Goal: Task Accomplishment & Management: Complete application form

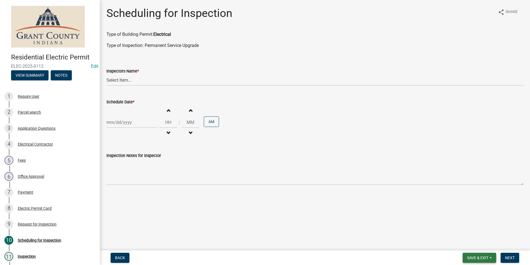
click at [484, 256] on span "Save & Exit" at bounding box center [477, 257] width 21 height 4
drag, startPoint x: 466, startPoint y: 244, endPoint x: 446, endPoint y: 244, distance: 20.0
click at [466, 244] on button "Save & Exit" at bounding box center [474, 242] width 44 height 13
click at [118, 257] on span "Back" at bounding box center [120, 257] width 10 height 4
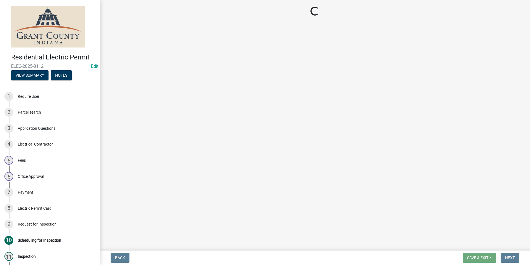
select select "49101b90-ec6f-4600-869b-82a4ca12f2b9"
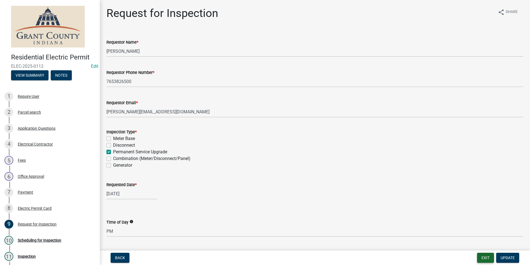
click at [484, 256] on button "Exit" at bounding box center [485, 257] width 17 height 10
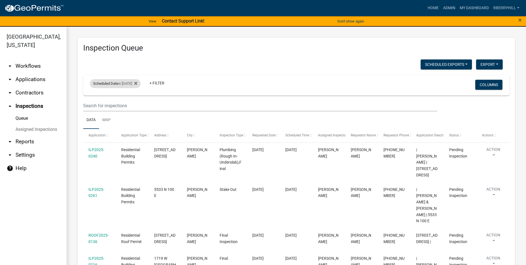
click at [134, 83] on div "Scheduled Date is 09/17/2025" at bounding box center [115, 83] width 51 height 9
click at [136, 104] on input "2025-09-17" at bounding box center [120, 103] width 39 height 11
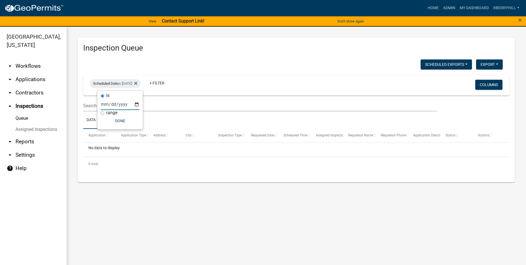
click at [136, 104] on input "2025-09-19" at bounding box center [120, 103] width 39 height 11
type input "2025-09-17"
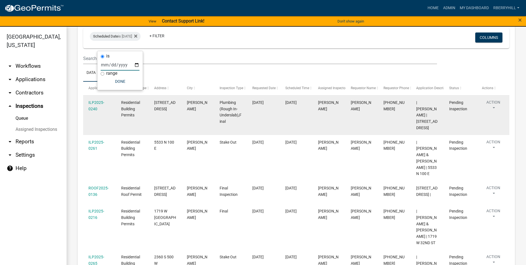
scroll to position [20, 0]
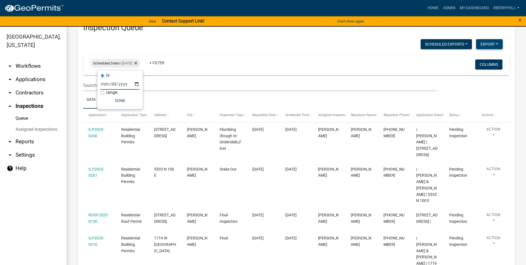
click at [483, 44] on button "Export" at bounding box center [489, 44] width 27 height 10
click at [475, 59] on button "Excel Format (.xlsx)" at bounding box center [477, 58] width 52 height 13
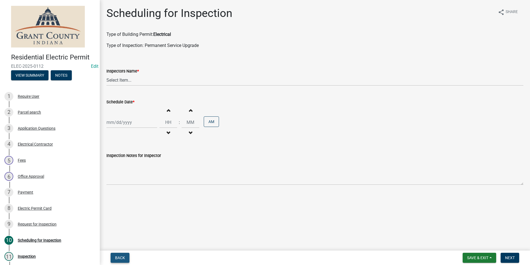
click at [122, 258] on span "Back" at bounding box center [120, 257] width 10 height 4
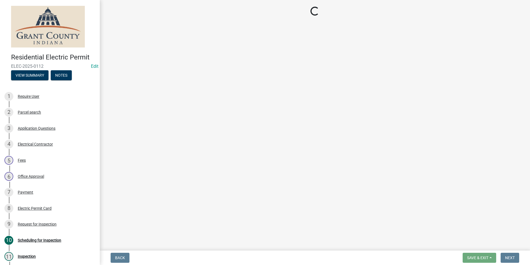
select select "49101b90-ec6f-4600-869b-82a4ca12f2b9"
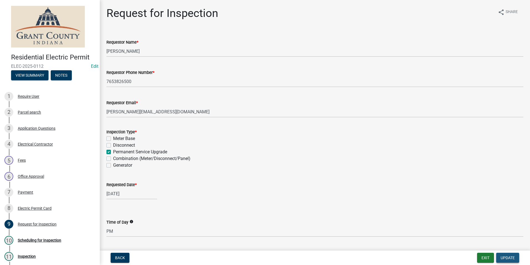
click at [509, 258] on span "Update" at bounding box center [508, 257] width 14 height 4
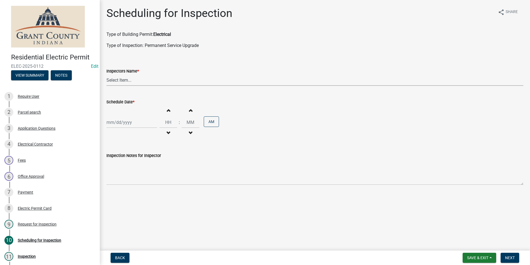
click at [120, 79] on select "Select Item... rberryhill (Randy Berryhill) jecouch (Jeffrey Couch) BBenefield …" at bounding box center [315, 79] width 417 height 11
select select "d7f9a44a-d2ea-4d3c-83b3-1aa71c950bd5"
click at [107, 74] on select "Select Item... rberryhill (Randy Berryhill) jecouch (Jeffrey Couch) BBenefield …" at bounding box center [315, 79] width 417 height 11
select select "9"
select select "2025"
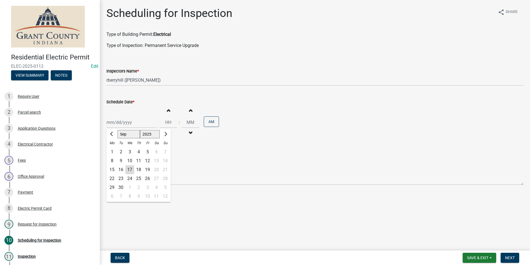
click at [122, 124] on div "Jan Feb Mar Apr May Jun Jul Aug Sep Oct Nov Dec 1525 1526 1527 1528 1529 1530 1…" at bounding box center [132, 122] width 51 height 11
click at [147, 169] on div "19" at bounding box center [147, 169] width 9 height 9
type input "09/19/2025"
click at [513, 258] on span "Next" at bounding box center [510, 257] width 10 height 4
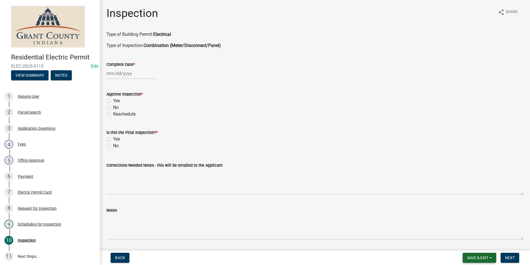
click at [473, 255] on span "Save & Exit" at bounding box center [477, 257] width 21 height 4
click at [469, 242] on button "Save & Exit" at bounding box center [474, 242] width 44 height 13
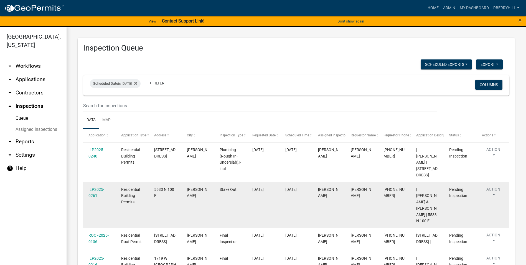
scroll to position [28, 0]
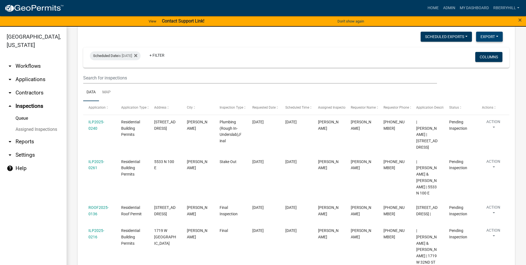
click at [492, 36] on button "Export" at bounding box center [489, 37] width 27 height 10
click at [474, 52] on button "Excel Format (.xlsx)" at bounding box center [477, 50] width 52 height 13
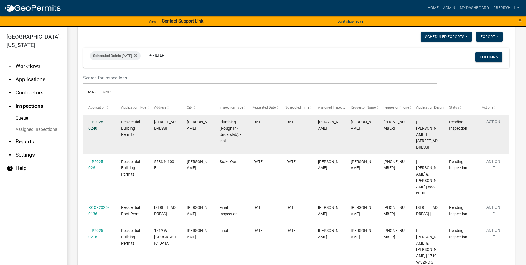
click at [93, 123] on link "ILP2025-0240" at bounding box center [97, 125] width 16 height 11
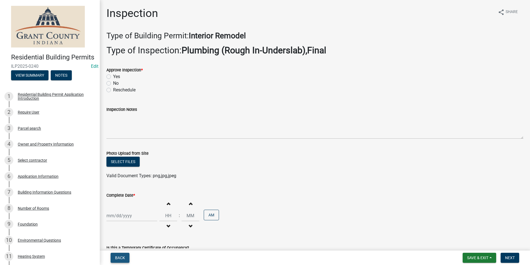
click at [121, 257] on span "Back" at bounding box center [120, 257] width 10 height 4
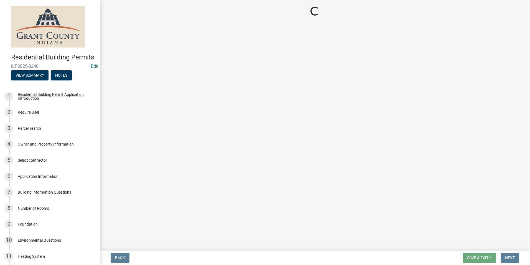
select select "d7f9a44a-d2ea-4d3c-83b3-1aa71c950bd5"
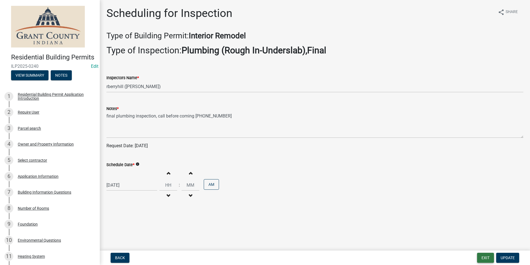
click at [485, 257] on button "Exit" at bounding box center [485, 257] width 17 height 10
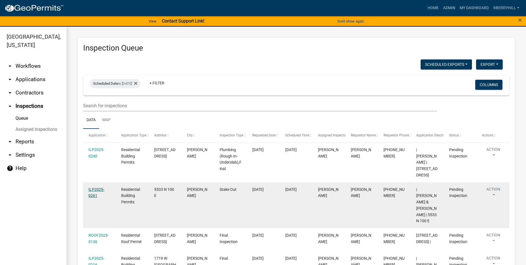
click at [95, 191] on link "ILP2025-0261" at bounding box center [97, 192] width 16 height 11
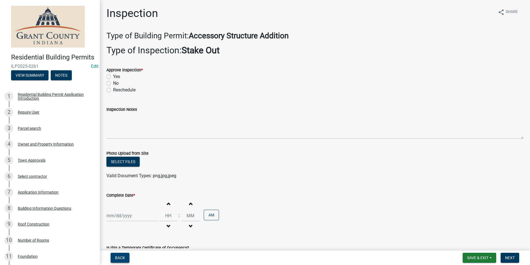
click at [120, 261] on button "Back" at bounding box center [120, 257] width 19 height 10
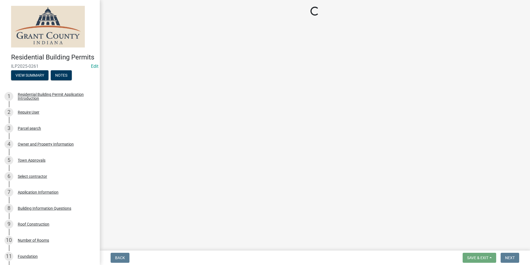
select select "d7f9a44a-d2ea-4d3c-83b3-1aa71c950bd5"
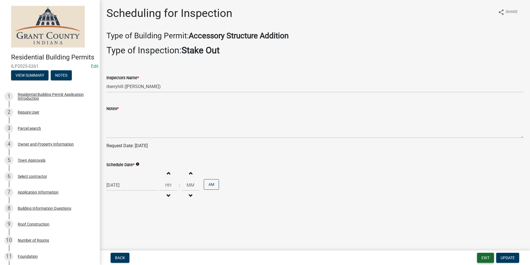
click at [484, 256] on button "Exit" at bounding box center [485, 257] width 17 height 10
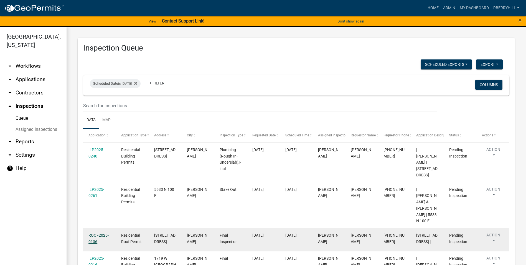
click at [97, 233] on link "ROOF2025-0136" at bounding box center [99, 238] width 20 height 11
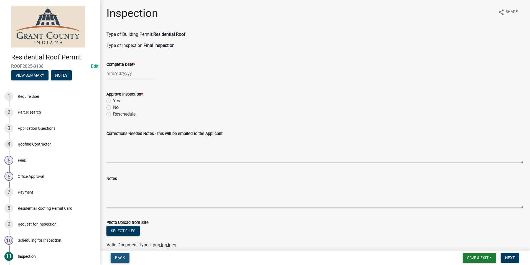
click at [122, 257] on span "Back" at bounding box center [120, 257] width 10 height 4
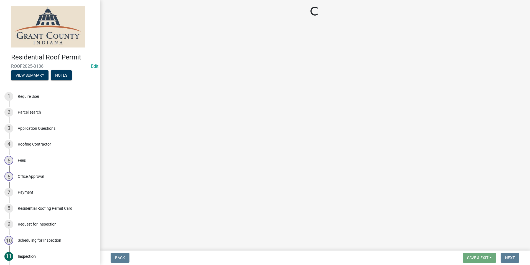
select select "d7f9a44a-d2ea-4d3c-83b3-1aa71c950bd5"
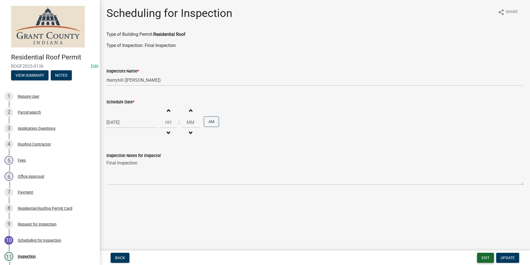
click at [488, 257] on button "Exit" at bounding box center [485, 257] width 17 height 10
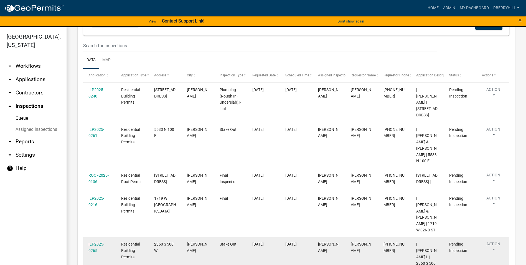
scroll to position [76, 0]
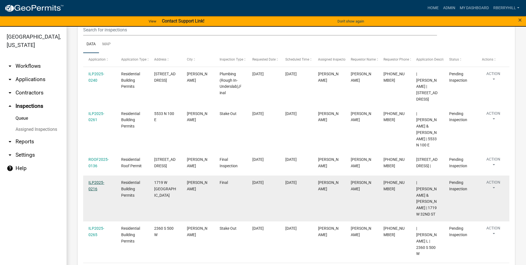
click at [96, 184] on link "ILP2025-0216" at bounding box center [97, 185] width 16 height 11
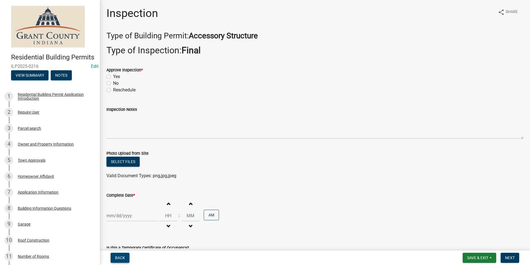
click at [123, 256] on span "Back" at bounding box center [120, 257] width 10 height 4
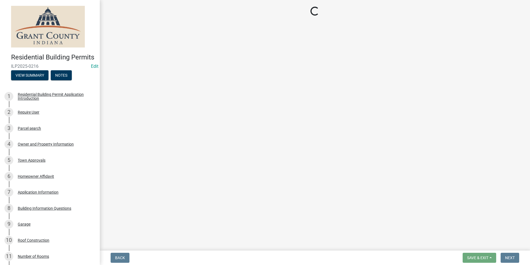
select select "d7f9a44a-d2ea-4d3c-83b3-1aa71c950bd5"
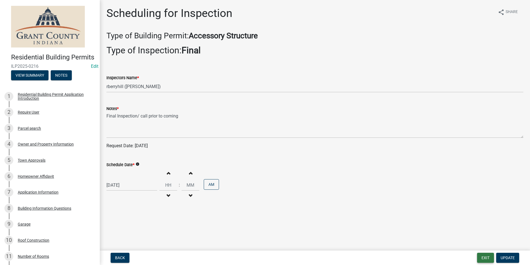
click at [484, 256] on button "Exit" at bounding box center [485, 257] width 17 height 10
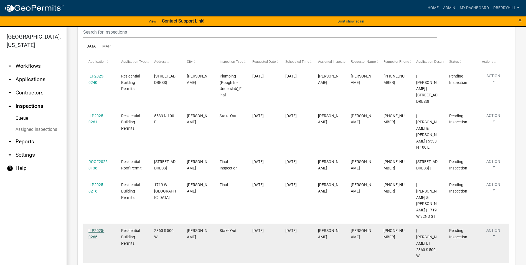
scroll to position [76, 0]
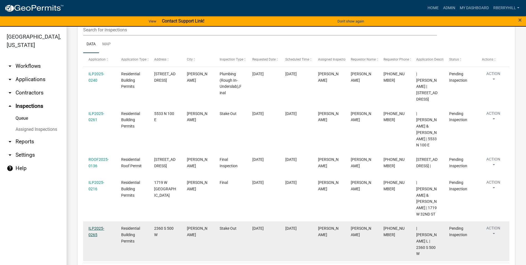
click at [95, 226] on link "ILP2025-0265" at bounding box center [97, 231] width 16 height 11
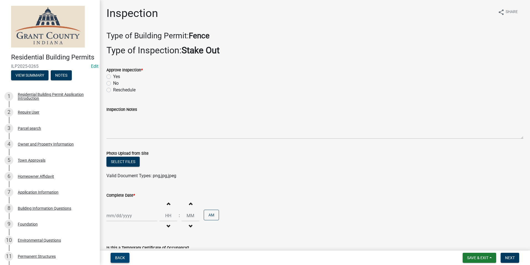
click at [120, 258] on span "Back" at bounding box center [120, 257] width 10 height 4
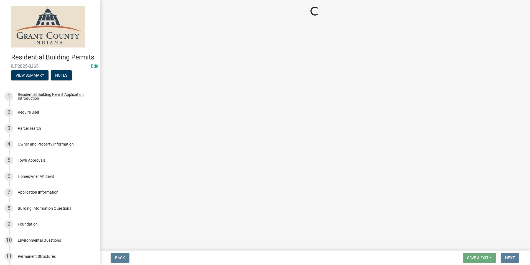
select select "d7f9a44a-d2ea-4d3c-83b3-1aa71c950bd5"
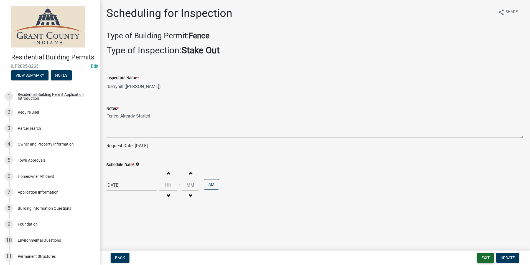
click at [486, 257] on button "Exit" at bounding box center [485, 257] width 17 height 10
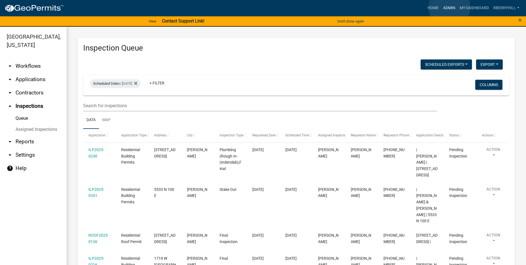
click at [450, 7] on link "Admin" at bounding box center [449, 8] width 17 height 11
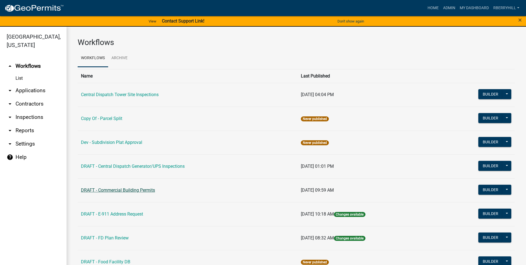
click at [126, 189] on link "DRAFT - Commercial Building Permits" at bounding box center [118, 189] width 74 height 5
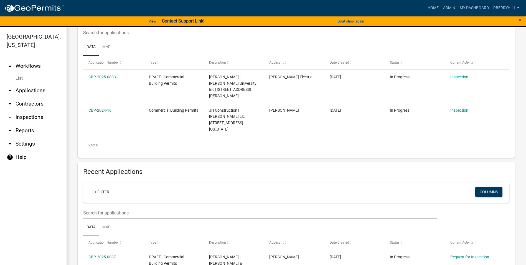
scroll to position [139, 0]
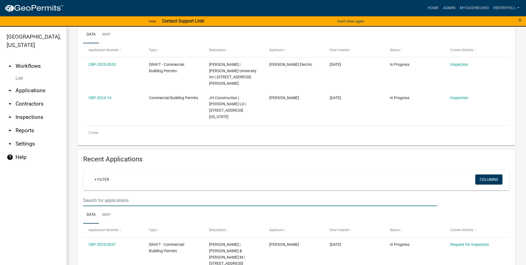
click at [88, 194] on input "text" at bounding box center [260, 199] width 354 height 11
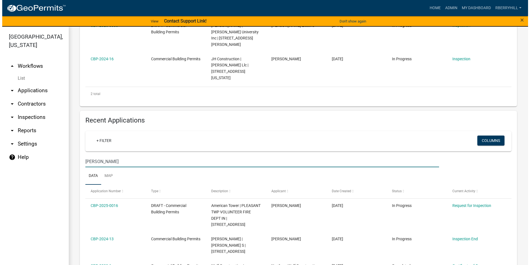
scroll to position [194, 0]
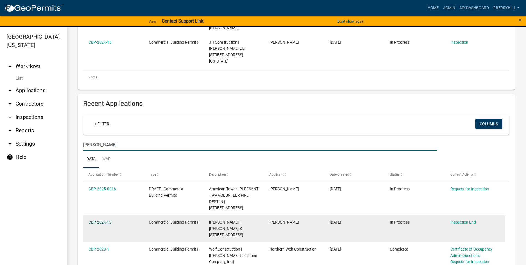
type input "[PERSON_NAME]"
click at [100, 220] on link "CBP-2024-13" at bounding box center [100, 222] width 23 height 4
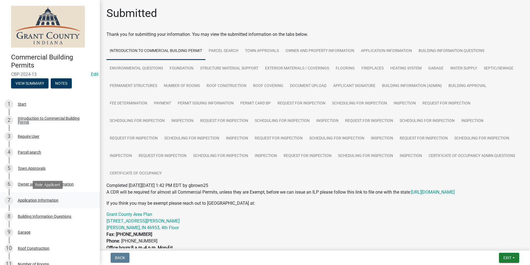
click at [41, 198] on div "Application Information" at bounding box center [38, 200] width 41 height 4
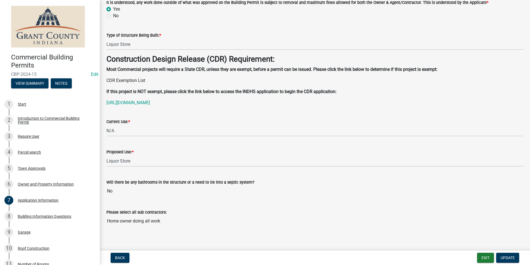
scroll to position [43, 0]
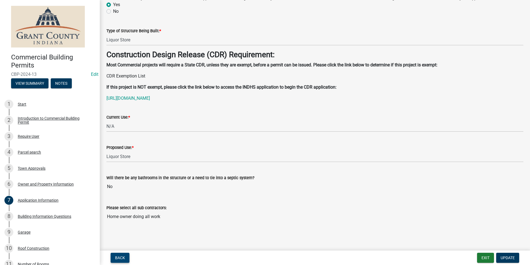
click at [120, 256] on span "Back" at bounding box center [120, 257] width 10 height 4
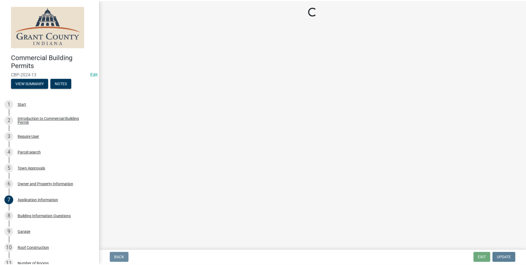
scroll to position [0, 0]
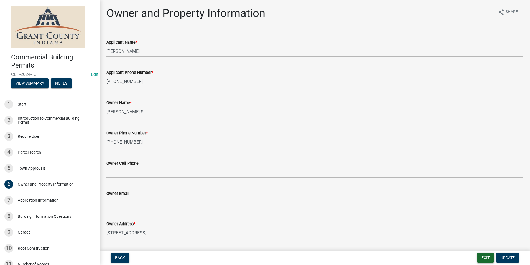
click at [486, 258] on button "Exit" at bounding box center [485, 257] width 17 height 10
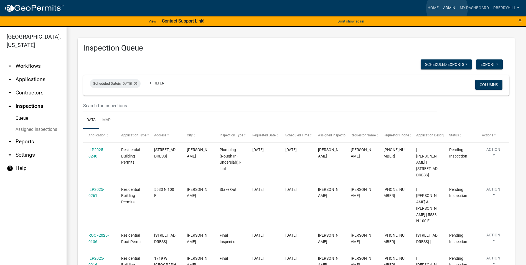
click at [447, 8] on link "Admin" at bounding box center [449, 8] width 17 height 11
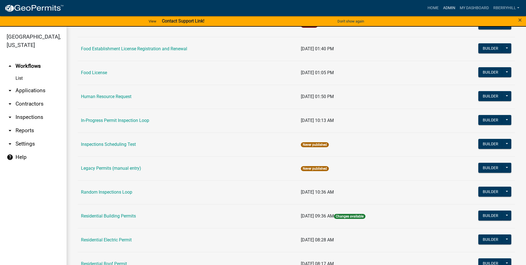
scroll to position [388, 0]
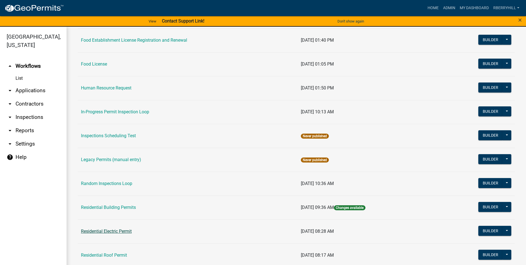
click at [123, 231] on link "Residential Electric Permit" at bounding box center [106, 230] width 51 height 5
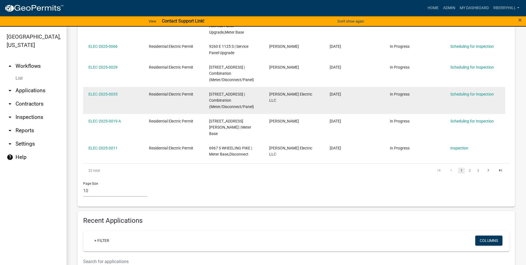
scroll to position [250, 0]
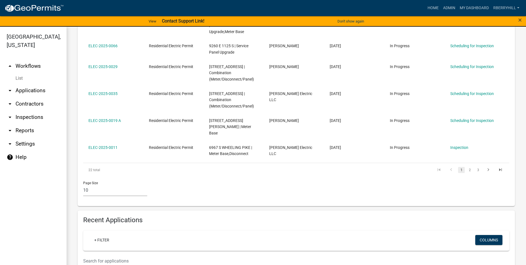
click at [84, 255] on input "text" at bounding box center [260, 260] width 354 height 11
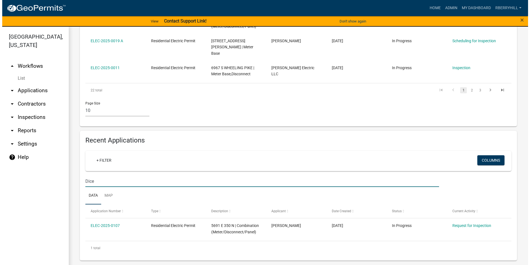
scroll to position [317, 0]
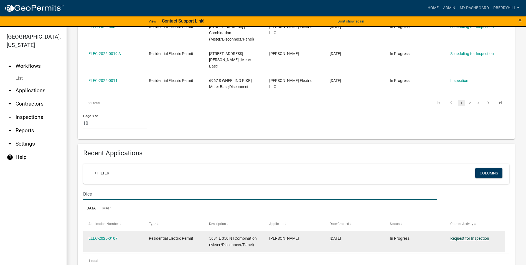
type input "Dice"
click at [479, 236] on link "Request for Inspection" at bounding box center [470, 238] width 39 height 4
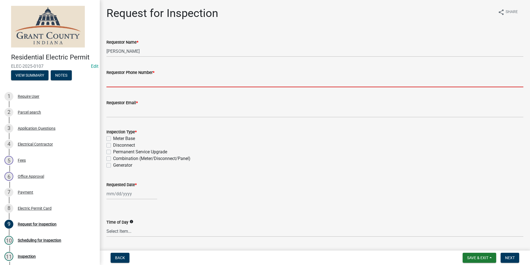
drag, startPoint x: 133, startPoint y: 80, endPoint x: 133, endPoint y: 84, distance: 4.7
click at [133, 80] on input "Requestor Phone Number *" at bounding box center [315, 81] width 417 height 11
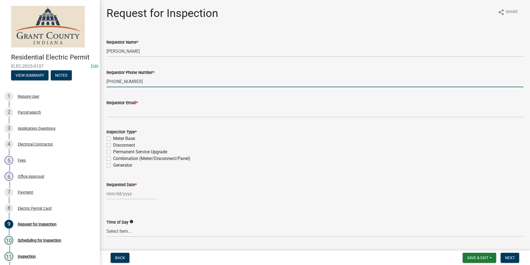
type input "765-668-4765"
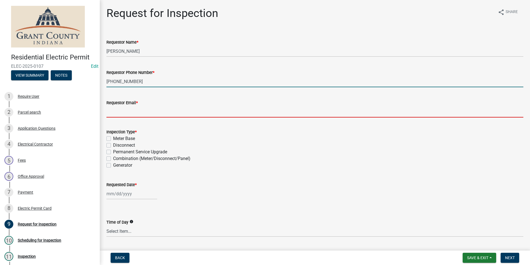
click at [108, 114] on input "Requestor Email *" at bounding box center [315, 111] width 417 height 11
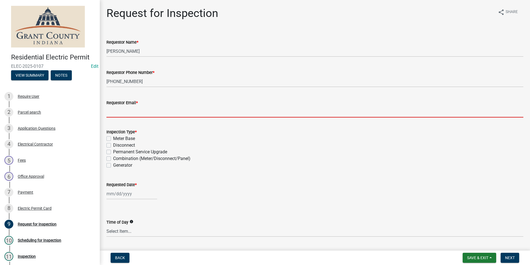
type input "[EMAIL_ADDRESS][DOMAIN_NAME]"
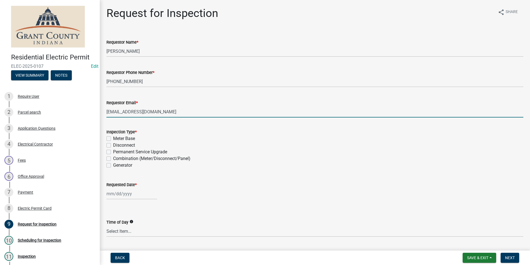
select select "9"
select select "2025"
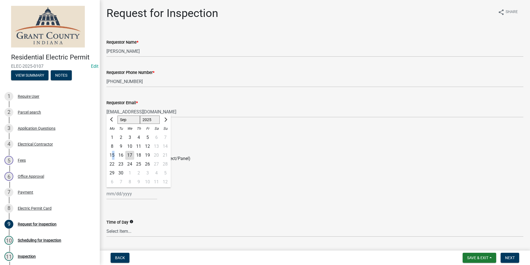
click at [114, 154] on div "15" at bounding box center [112, 155] width 9 height 9
type input "[DATE]"
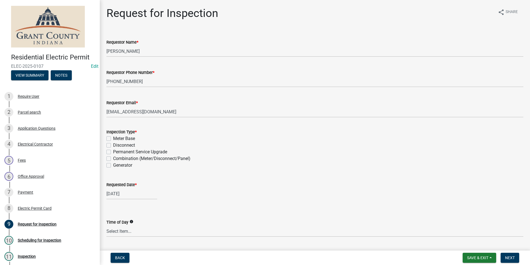
click at [113, 152] on label "Permanent Service Upgrade" at bounding box center [140, 151] width 54 height 7
click at [113, 152] on input "Permanent Service Upgrade" at bounding box center [115, 150] width 4 height 4
checkbox input "true"
checkbox input "false"
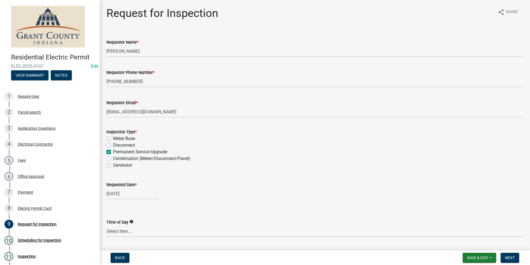
checkbox input "true"
checkbox input "false"
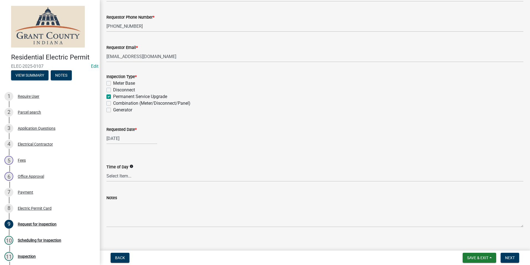
scroll to position [60, 0]
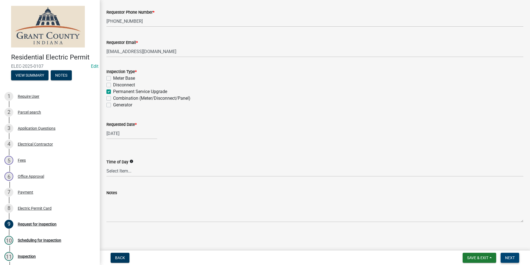
click at [511, 257] on span "Next" at bounding box center [510, 257] width 10 height 4
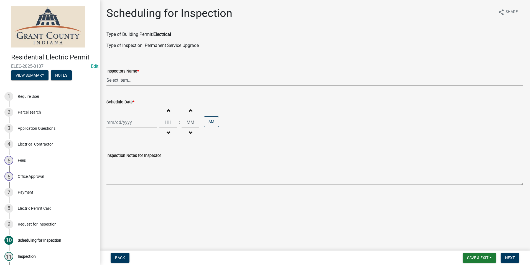
click at [122, 80] on select "Select Item... rberryhill ([PERSON_NAME]) [PERSON_NAME] ([PERSON_NAME]) BBenefi…" at bounding box center [315, 79] width 417 height 11
select select "d7f9a44a-d2ea-4d3c-83b3-1aa71c950bd5"
click at [107, 74] on select "Select Item... rberryhill ([PERSON_NAME]) [PERSON_NAME] ([PERSON_NAME]) BBenefi…" at bounding box center [315, 79] width 417 height 11
click at [118, 125] on div at bounding box center [132, 122] width 51 height 11
select select "9"
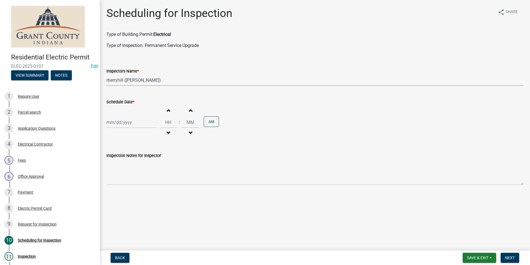
select select "2025"
click at [122, 166] on div "16" at bounding box center [121, 169] width 9 height 9
type input "[DATE]"
click at [508, 260] on button "Next" at bounding box center [510, 257] width 19 height 10
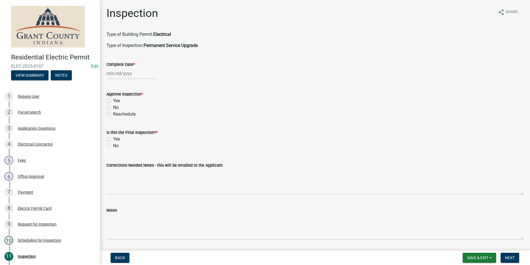
click at [119, 72] on div at bounding box center [132, 73] width 51 height 11
select select "9"
select select "2025"
click at [121, 121] on div "16" at bounding box center [121, 120] width 9 height 9
type input "[DATE]"
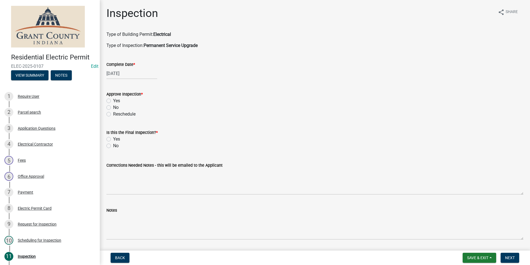
click at [113, 101] on label "Yes" at bounding box center [116, 100] width 7 height 7
click at [113, 101] on input "Yes" at bounding box center [115, 99] width 4 height 4
radio input "true"
click at [113, 140] on label "Yes" at bounding box center [116, 139] width 7 height 7
click at [113, 139] on input "Yes" at bounding box center [115, 138] width 4 height 4
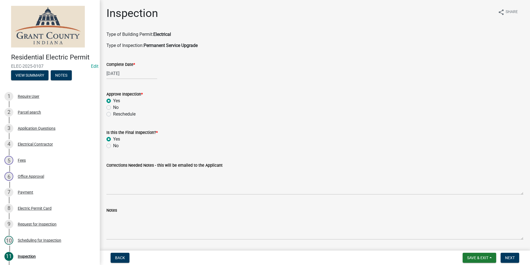
radio input "true"
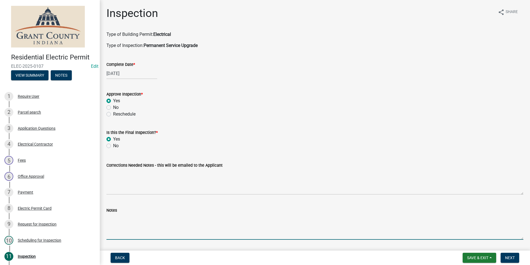
drag, startPoint x: 111, startPoint y: 217, endPoint x: 108, endPoint y: 216, distance: 2.9
click at [110, 217] on textarea "Notes" at bounding box center [315, 226] width 417 height 26
click at [179, 216] on textarea "new meter base disconnect combo" at bounding box center [315, 226] width 417 height 26
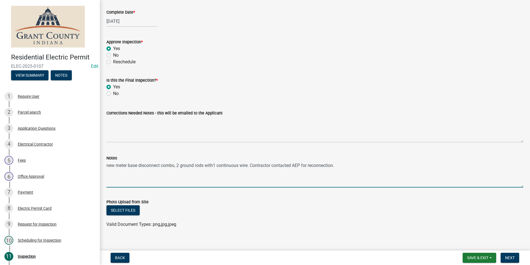
scroll to position [58, 0]
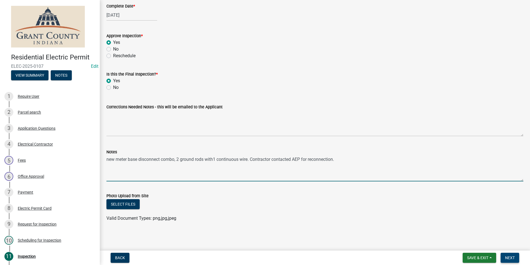
type textarea "new meter base disconnect combo, 2 ground rods with1 continuous wire. Contracto…"
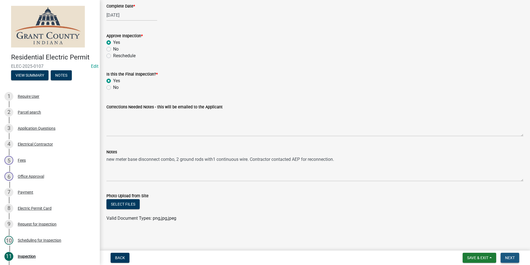
click at [511, 259] on span "Next" at bounding box center [510, 257] width 10 height 4
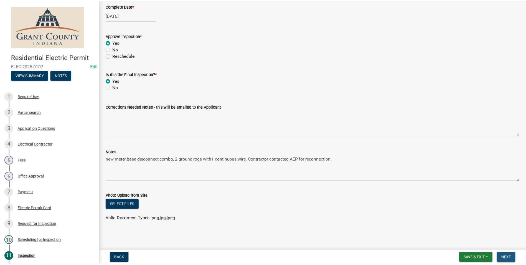
scroll to position [0, 0]
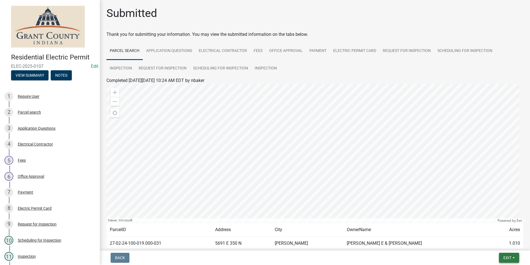
click at [503, 256] on button "Exit" at bounding box center [509, 257] width 20 height 10
click at [500, 243] on button "Save & Exit" at bounding box center [497, 242] width 44 height 13
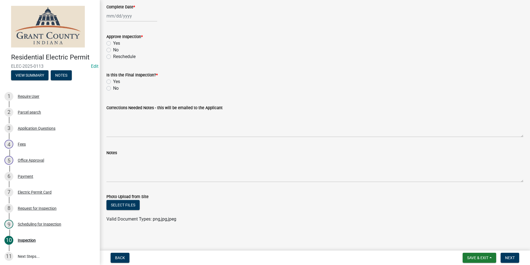
scroll to position [58, 0]
click at [122, 257] on span "Back" at bounding box center [120, 257] width 10 height 4
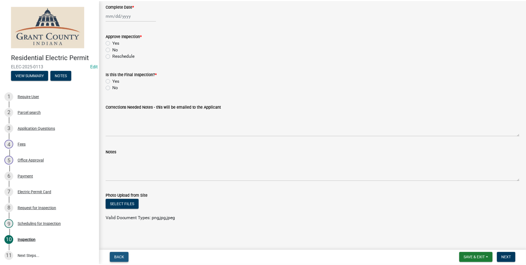
scroll to position [0, 0]
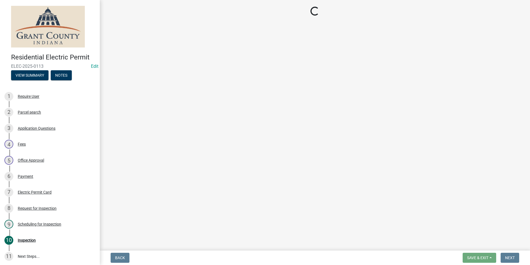
select select "d7f9a44a-d2ea-4d3c-83b3-1aa71c950bd5"
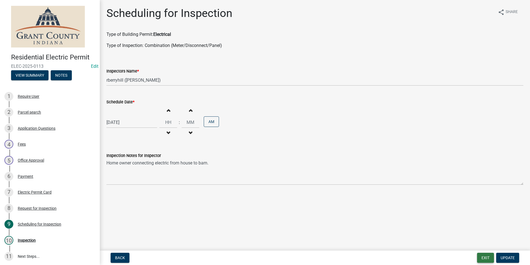
click at [489, 258] on button "Exit" at bounding box center [485, 257] width 17 height 10
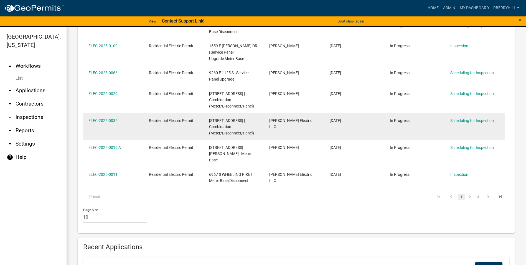
scroll to position [250, 0]
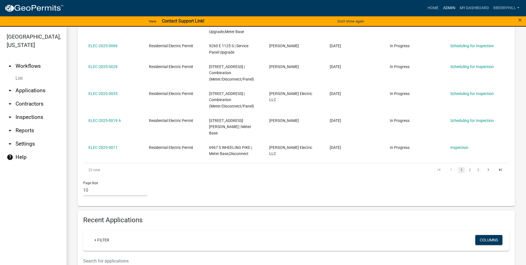
click at [448, 7] on link "Admin" at bounding box center [449, 8] width 17 height 11
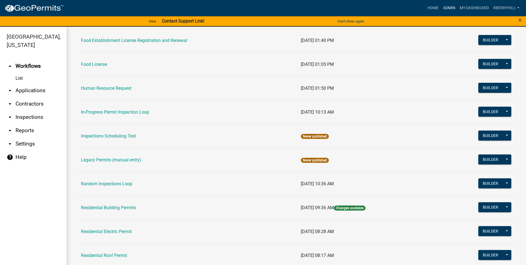
scroll to position [388, 0]
click at [122, 207] on link "Residential Building Permits" at bounding box center [108, 206] width 55 height 5
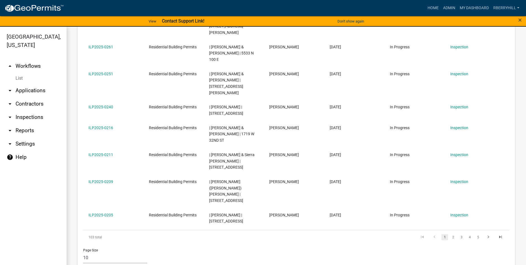
scroll to position [277, 0]
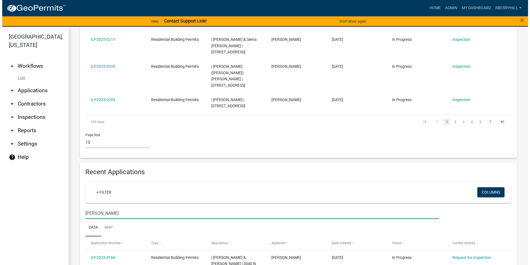
scroll to position [394, 0]
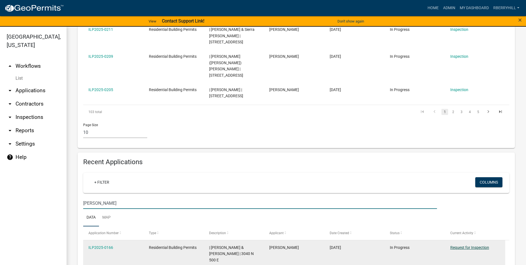
type input "[PERSON_NAME]"
click at [469, 245] on link "Request for Inspection" at bounding box center [470, 247] width 39 height 4
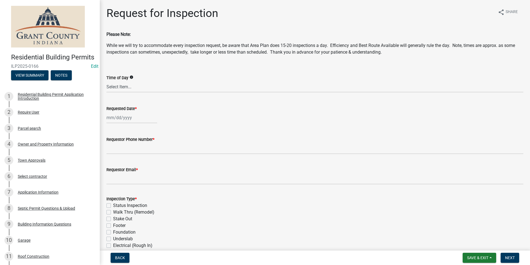
click at [124, 117] on div at bounding box center [132, 117] width 51 height 11
select select "9"
select select "2025"
click at [130, 164] on div "17" at bounding box center [129, 164] width 9 height 9
type input "[DATE]"
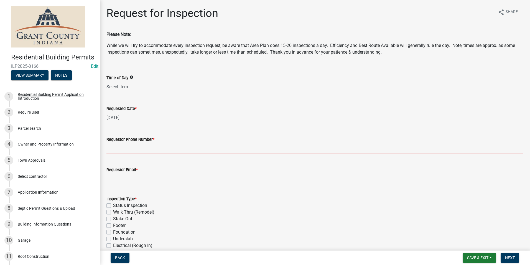
click at [130, 150] on input "Requestor Phone Number *" at bounding box center [315, 148] width 417 height 11
type input "7656684765"
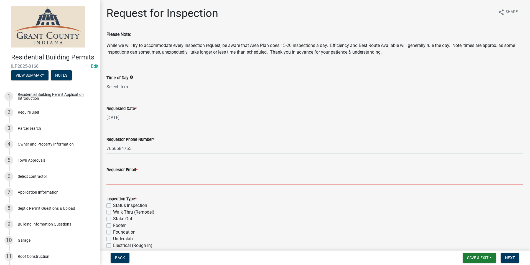
type input "[EMAIL_ADDRESS][DOMAIN_NAME]"
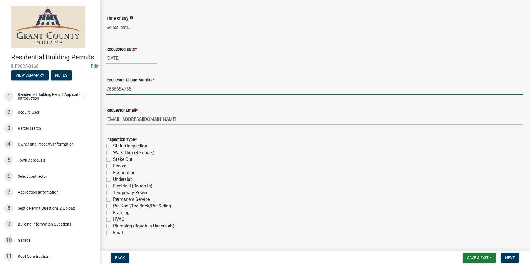
scroll to position [83, 0]
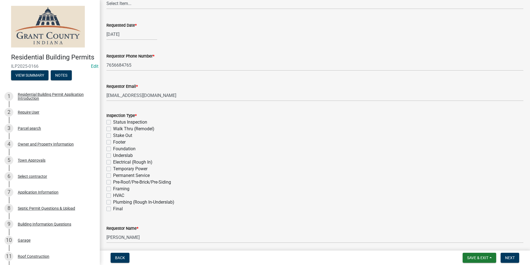
click at [113, 155] on label "Underslab" at bounding box center [123, 155] width 20 height 7
click at [113, 155] on input "Underslab" at bounding box center [115, 154] width 4 height 4
checkbox input "true"
checkbox input "false"
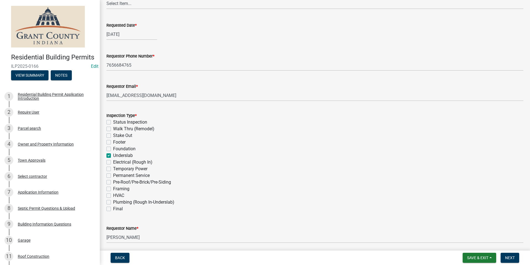
checkbox input "false"
checkbox input "true"
checkbox input "false"
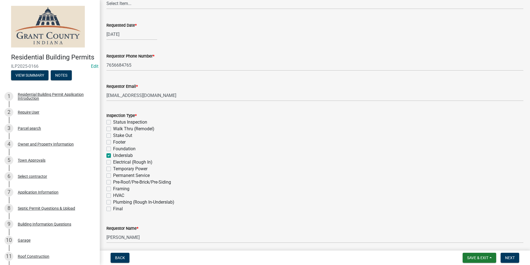
checkbox input "false"
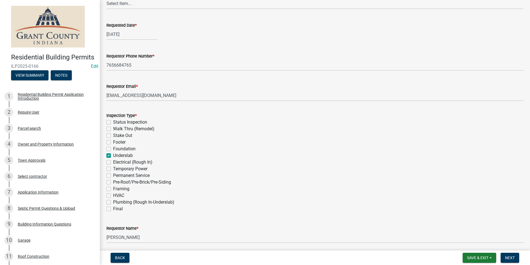
checkbox input "false"
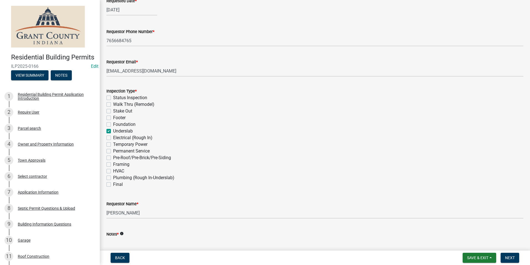
scroll to position [156, 0]
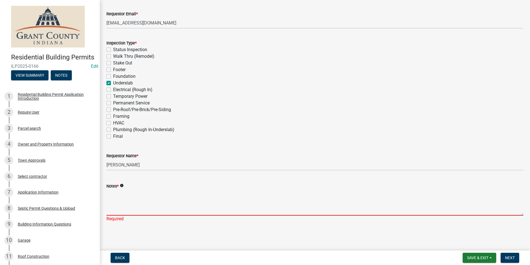
click at [114, 201] on textarea "Notes *" at bounding box center [315, 202] width 417 height 26
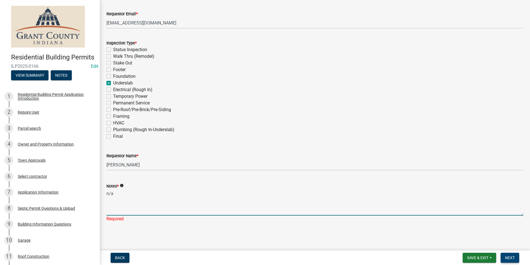
type textarea "n/a"
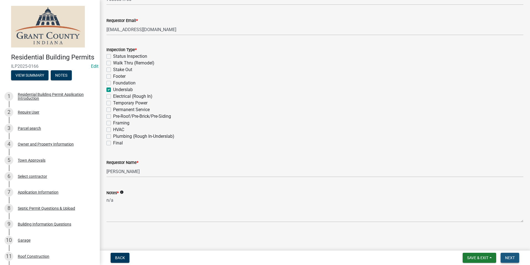
click at [509, 257] on span "Next" at bounding box center [510, 257] width 10 height 4
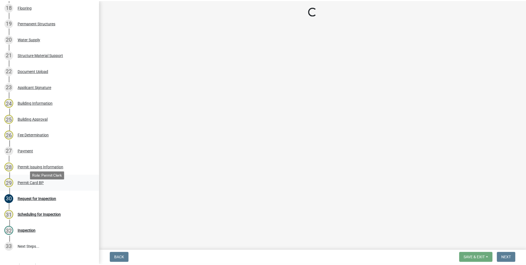
scroll to position [410, 0]
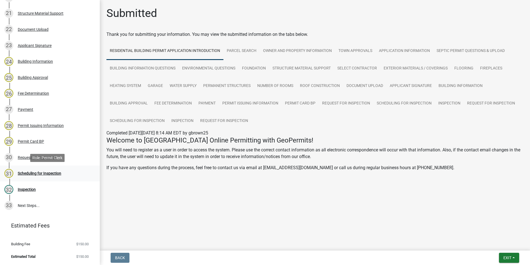
click at [57, 172] on div "Scheduling for Inspection" at bounding box center [40, 173] width 44 height 4
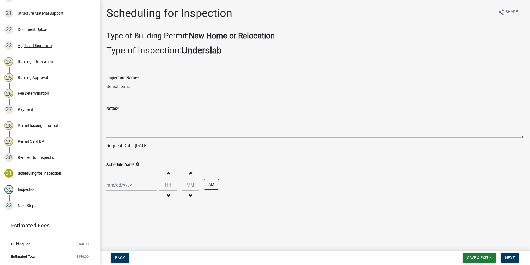
click at [121, 84] on select "Select Item... rberryhill ([PERSON_NAME]) [PERSON_NAME] ([PERSON_NAME]) BBenefi…" at bounding box center [315, 86] width 417 height 11
select select "d7f9a44a-d2ea-4d3c-83b3-1aa71c950bd5"
click at [107, 81] on select "Select Item... rberryhill ([PERSON_NAME]) [PERSON_NAME] ([PERSON_NAME]) BBenefi…" at bounding box center [315, 86] width 417 height 11
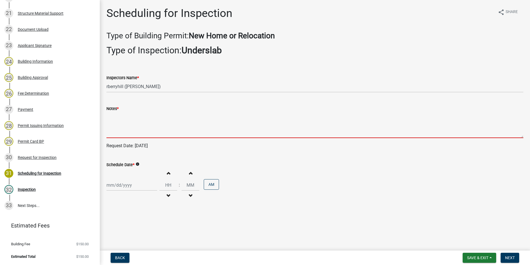
click at [113, 127] on textarea "Notes *" at bounding box center [315, 125] width 417 height 26
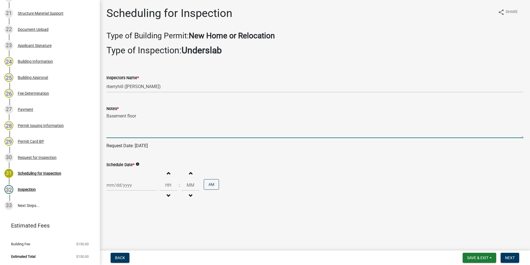
type textarea "Basement floor"
select select "9"
select select "2025"
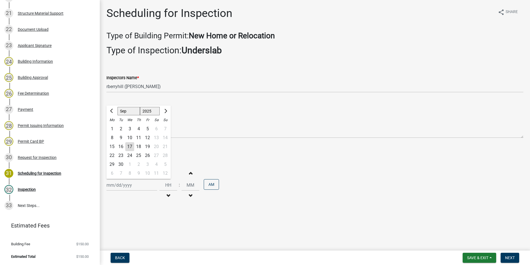
click at [116, 186] on div "[PERSON_NAME] Feb Mar Apr [PERSON_NAME][DATE] Oct Nov [DATE] 1526 1527 1528 152…" at bounding box center [132, 184] width 51 height 11
click at [139, 146] on div "18" at bounding box center [138, 146] width 9 height 9
type input "[DATE]"
click at [515, 256] on button "Next" at bounding box center [510, 257] width 19 height 10
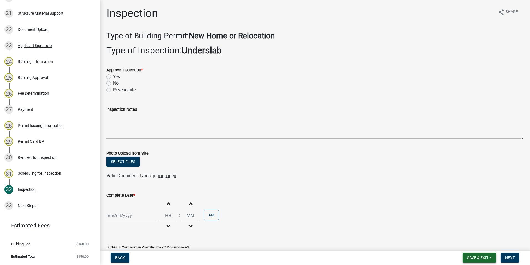
click at [471, 256] on span "Save & Exit" at bounding box center [477, 257] width 21 height 4
click at [471, 244] on button "Save & Exit" at bounding box center [474, 242] width 44 height 13
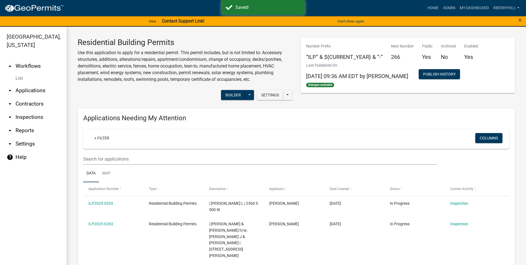
click at [27, 110] on link "arrow_drop_down Inspections" at bounding box center [33, 116] width 67 height 13
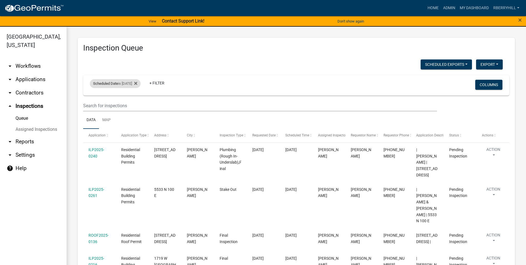
click at [137, 82] on div "Scheduled Date is [DATE]" at bounding box center [115, 83] width 51 height 9
drag, startPoint x: 137, startPoint y: 82, endPoint x: 136, endPoint y: 104, distance: 21.9
click at [136, 104] on input "[DATE]" at bounding box center [120, 103] width 39 height 11
type input "[DATE]"
